Goal: Check status: Check status

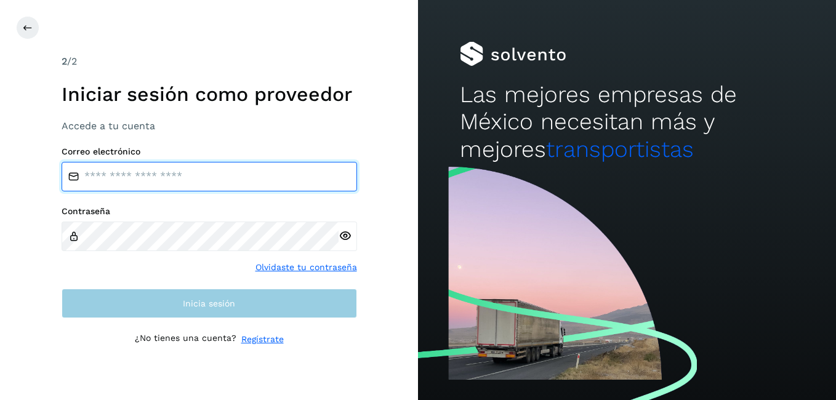
type input "**********"
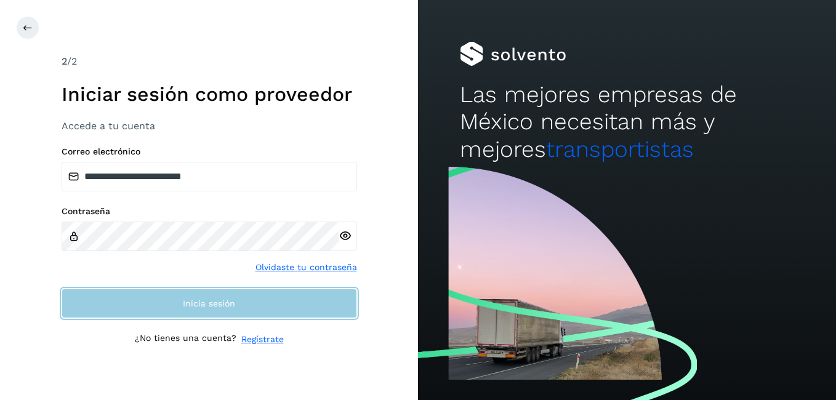
click at [197, 308] on button "Inicia sesión" at bounding box center [209, 304] width 295 height 30
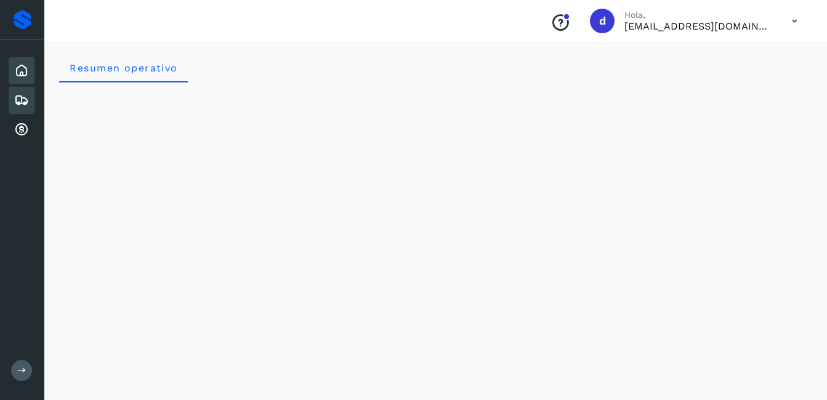
click at [27, 102] on icon at bounding box center [21, 100] width 15 height 15
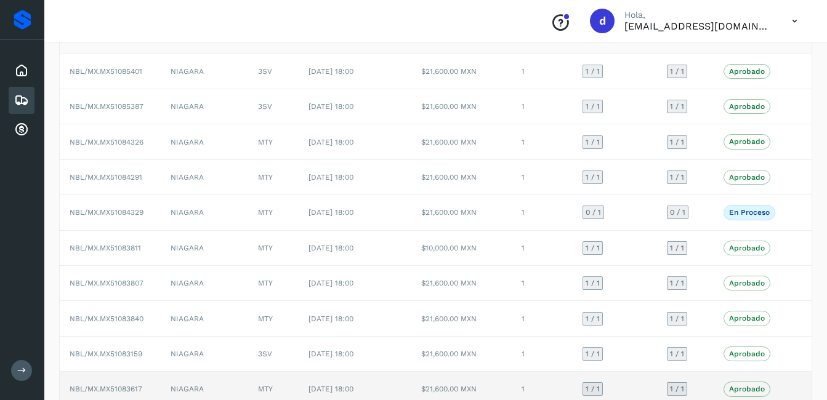
scroll to position [170, 0]
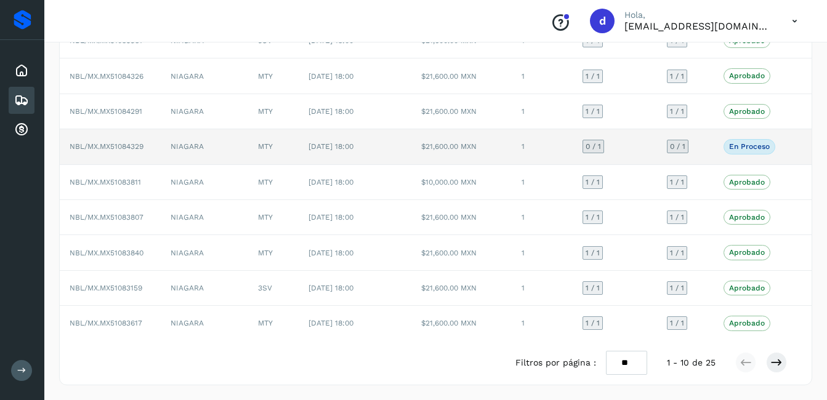
click at [126, 147] on span "NBL/MX.MX51084329" at bounding box center [107, 146] width 74 height 9
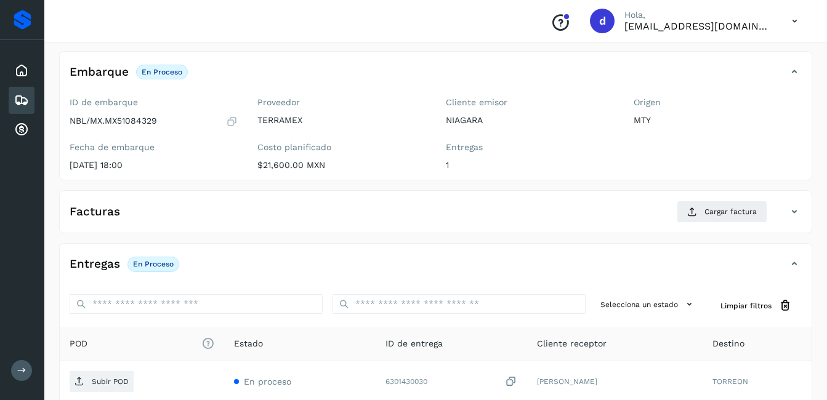
scroll to position [63, 0]
click at [12, 66] on div "Inicio" at bounding box center [22, 70] width 26 height 27
